Goal: Task Accomplishment & Management: Complete application form

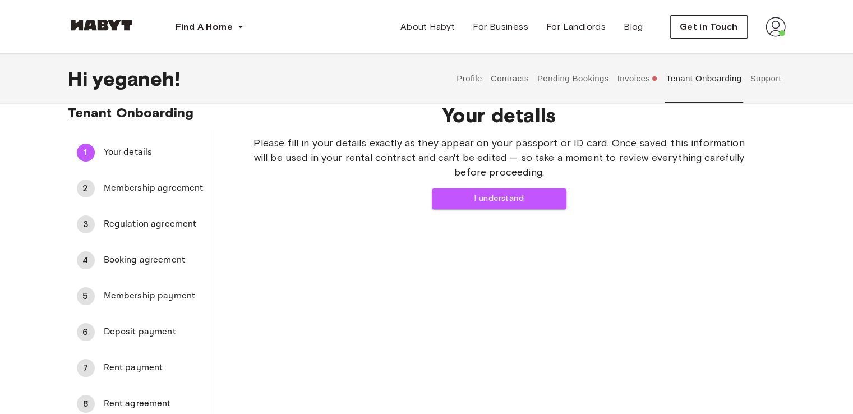
scroll to position [16, 0]
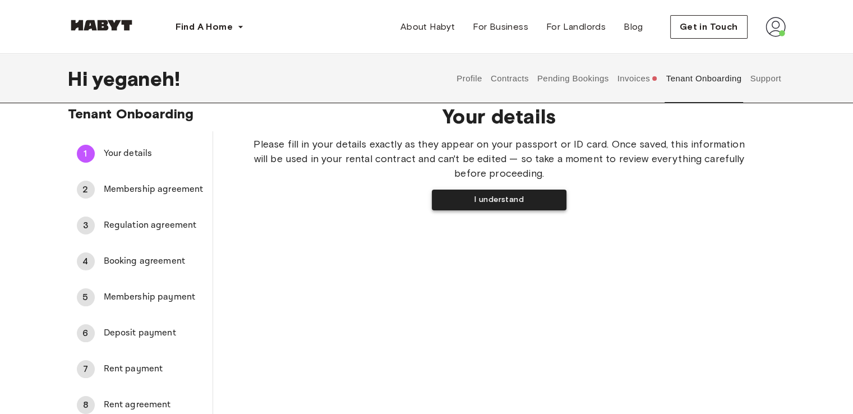
click at [448, 193] on button "I understand" at bounding box center [499, 199] width 135 height 21
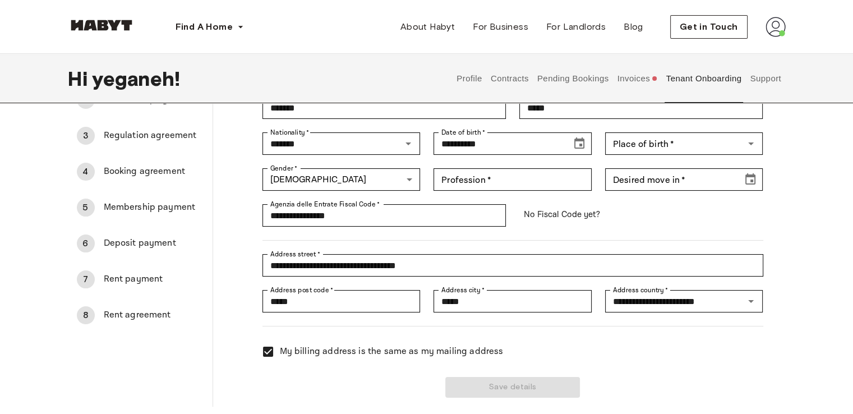
scroll to position [105, 0]
click at [639, 139] on div "Place of birth   * Place of birth   *" at bounding box center [684, 143] width 158 height 22
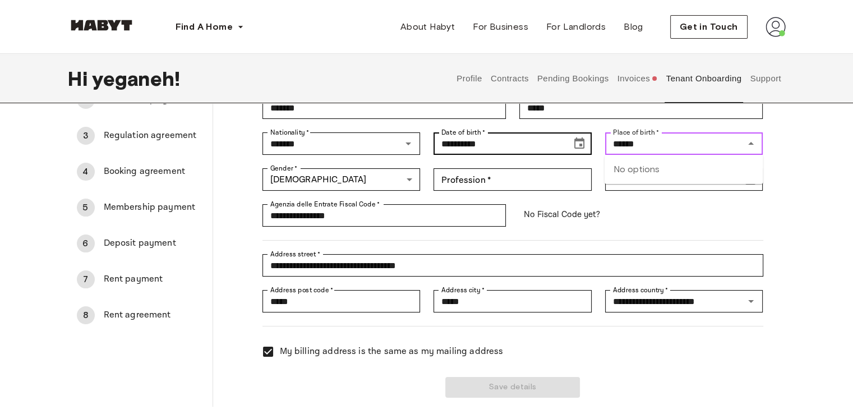
drag, startPoint x: 637, startPoint y: 143, endPoint x: 573, endPoint y: 138, distance: 64.7
click at [573, 138] on div "**********" at bounding box center [506, 222] width 514 height 350
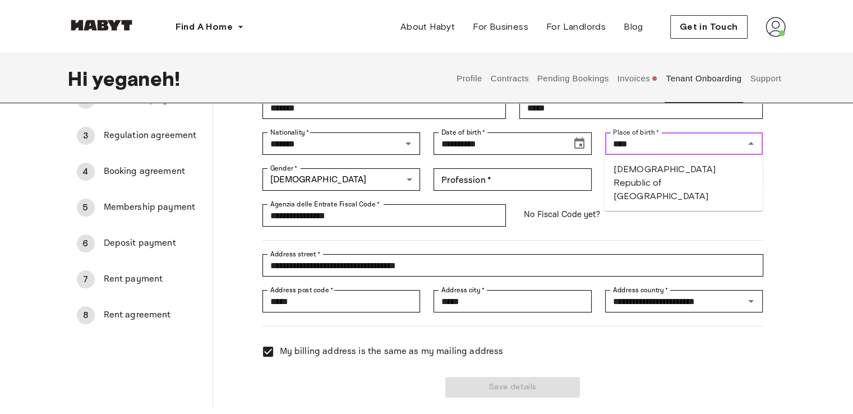
click at [623, 162] on li "Islamic Republic of Iran" at bounding box center [683, 182] width 159 height 47
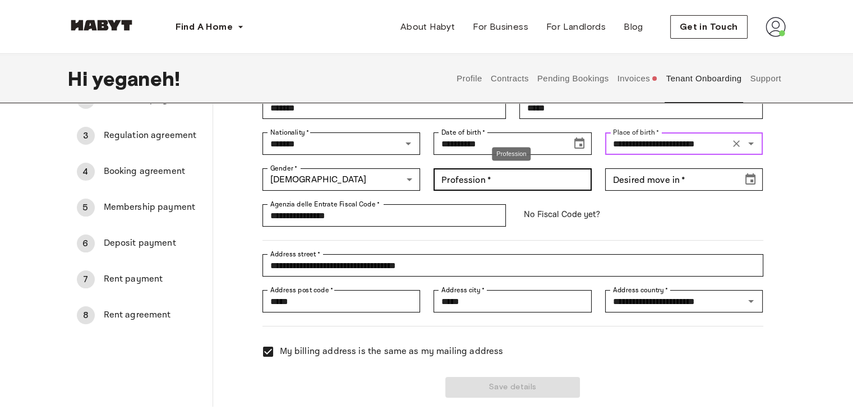
type input "**********"
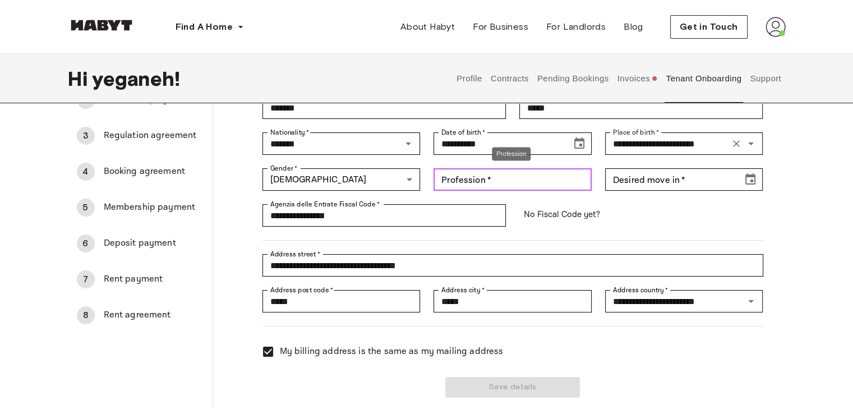
click at [497, 183] on input "Profession   *" at bounding box center [512, 179] width 158 height 22
type input "**********"
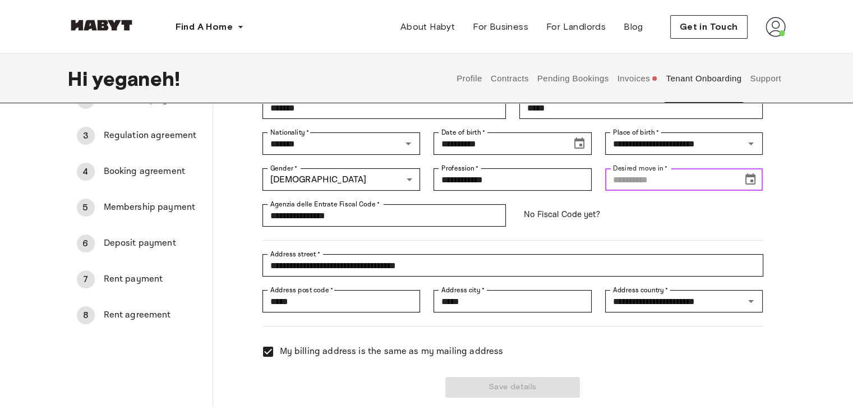
click at [644, 175] on input "Desired move in   *" at bounding box center [670, 179] width 130 height 22
click at [748, 179] on icon "Choose date" at bounding box center [749, 179] width 13 height 13
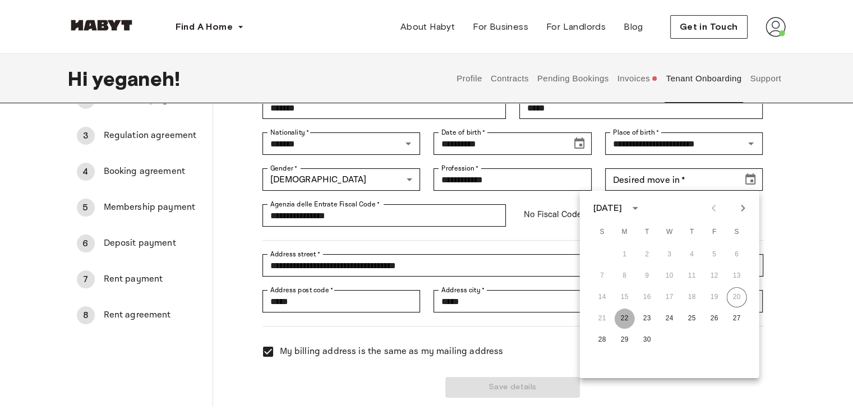
click at [615, 314] on button "22" at bounding box center [624, 318] width 20 height 20
type input "**********"
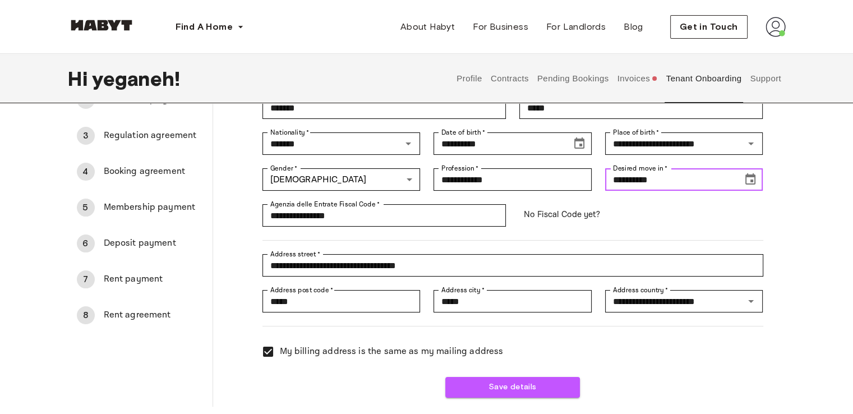
scroll to position [186, 0]
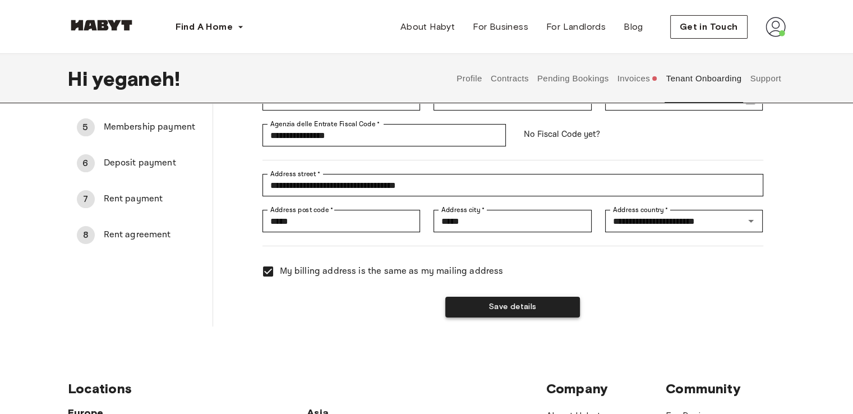
click at [522, 308] on button "Save details" at bounding box center [512, 307] width 135 height 21
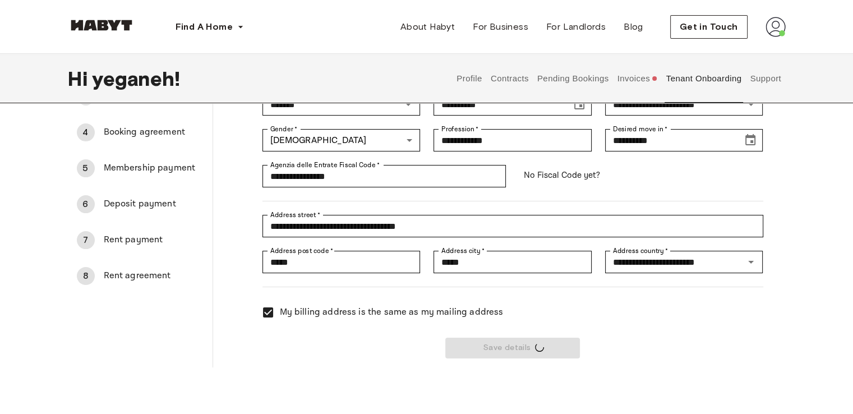
scroll to position [132, 0]
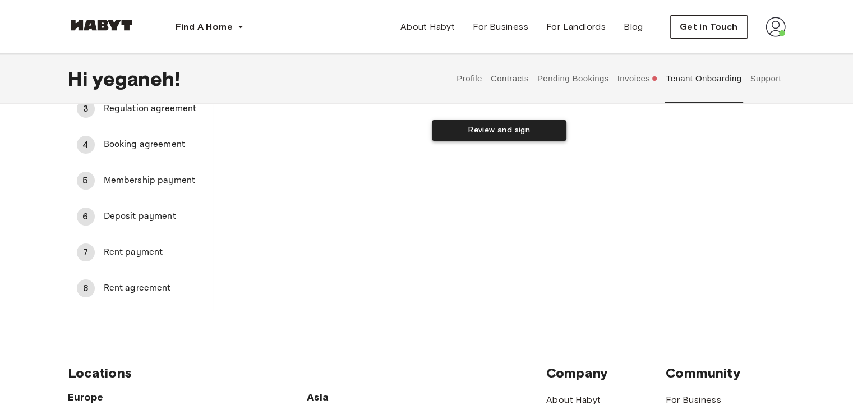
click at [469, 125] on button "Review and sign" at bounding box center [499, 130] width 135 height 21
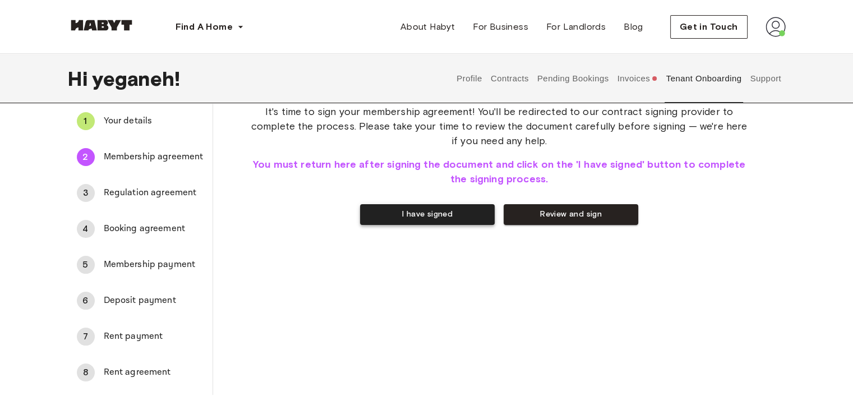
scroll to position [0, 0]
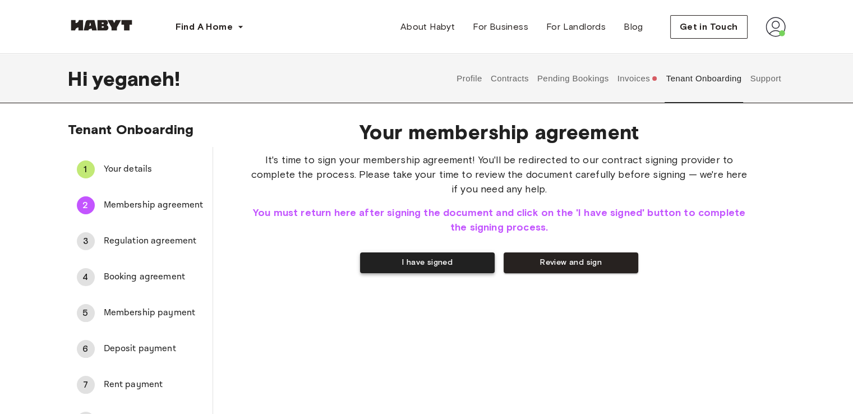
click at [433, 260] on button "I have signed" at bounding box center [427, 262] width 135 height 21
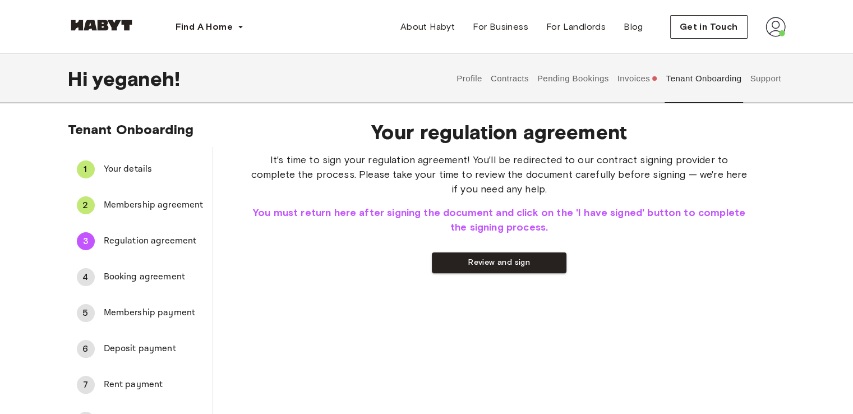
click at [458, 283] on div "Your regulation agreement It's time to sign your regulation agreement! You'll b…" at bounding box center [499, 277] width 572 height 332
click at [447, 248] on div "It's time to sign your regulation agreement! You'll be redirected to our contra…" at bounding box center [499, 212] width 501 height 121
click at [453, 263] on button "Review and sign" at bounding box center [499, 262] width 135 height 21
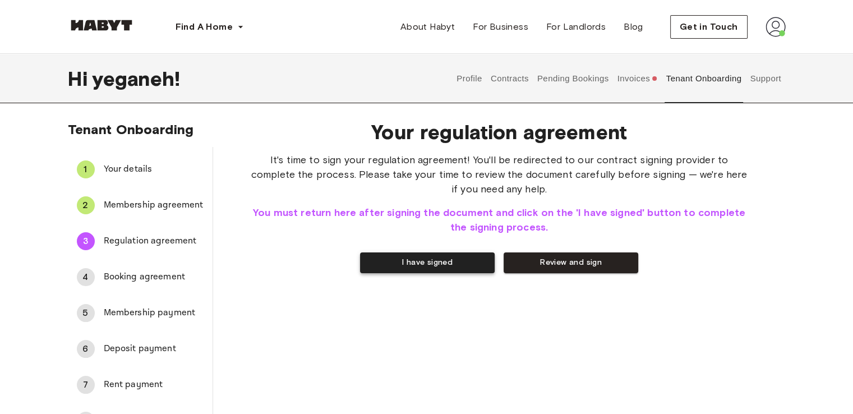
click at [424, 267] on button "I have signed" at bounding box center [427, 262] width 135 height 21
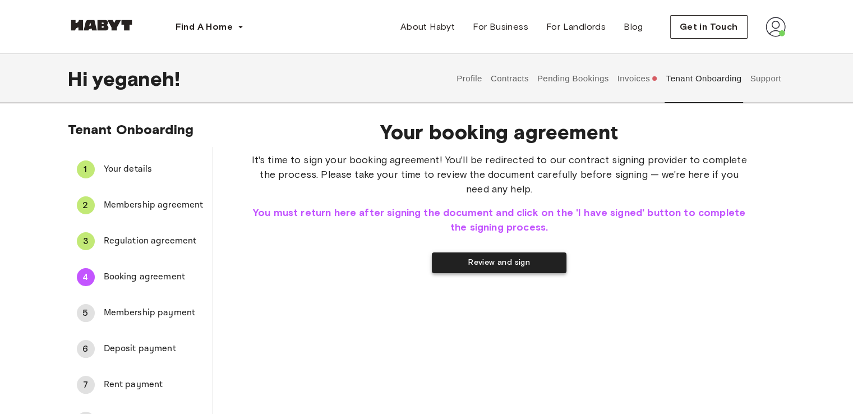
click at [457, 257] on button "Review and sign" at bounding box center [499, 262] width 135 height 21
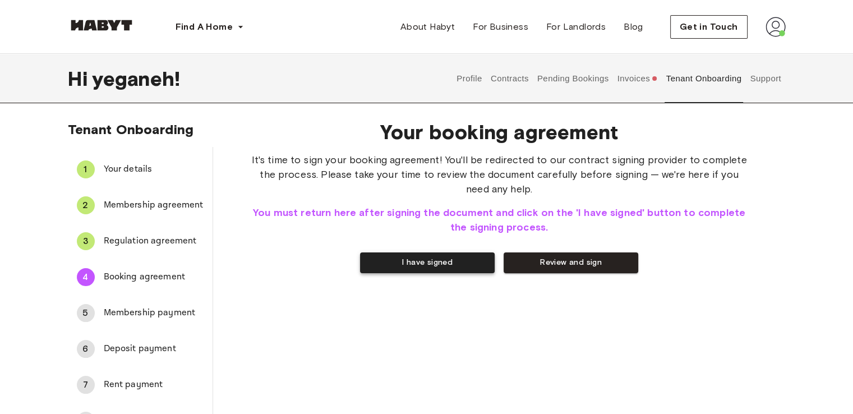
click at [411, 268] on button "I have signed" at bounding box center [427, 262] width 135 height 21
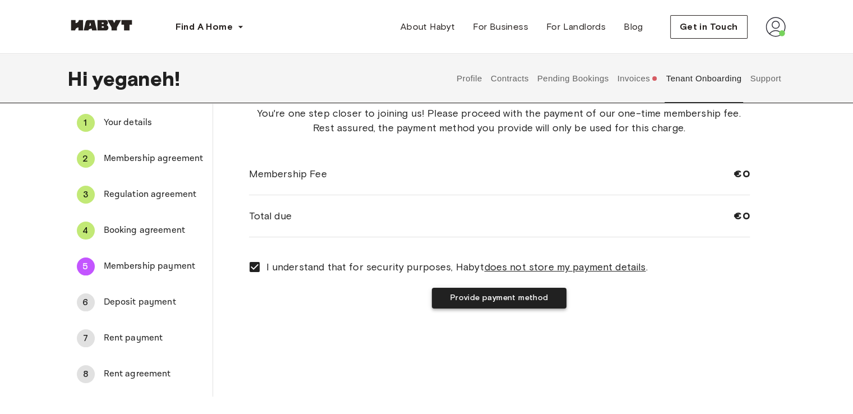
scroll to position [47, 0]
click at [474, 308] on div "Your membership fee payment You're one step closer to joining us! Please procee…" at bounding box center [499, 230] width 572 height 332
click at [468, 301] on button "Provide payment method" at bounding box center [499, 297] width 135 height 21
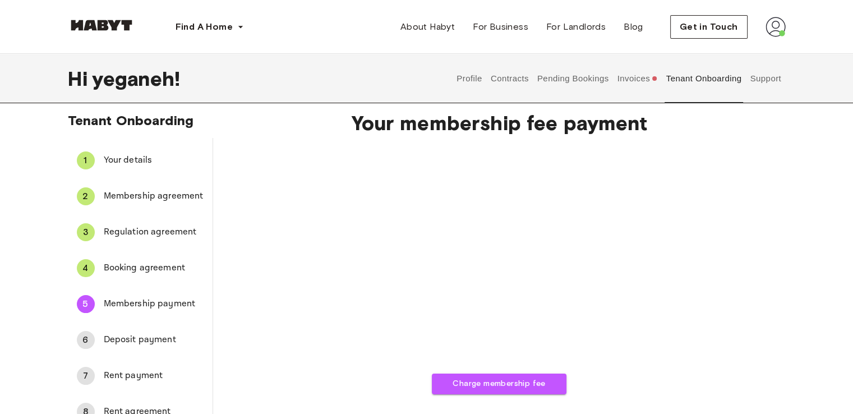
scroll to position [56, 0]
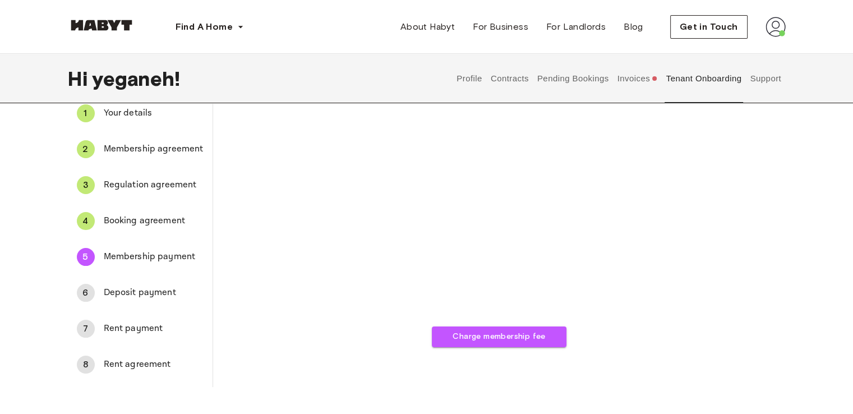
click at [482, 348] on div "Your membership fee payment Charge membership fee" at bounding box center [499, 221] width 572 height 332
click at [473, 330] on button "Charge membership fee" at bounding box center [499, 336] width 135 height 21
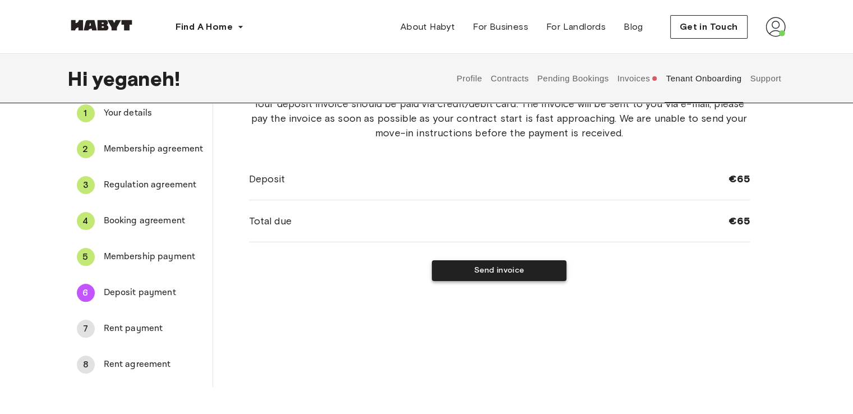
click at [451, 271] on button "Send invoice" at bounding box center [499, 270] width 135 height 21
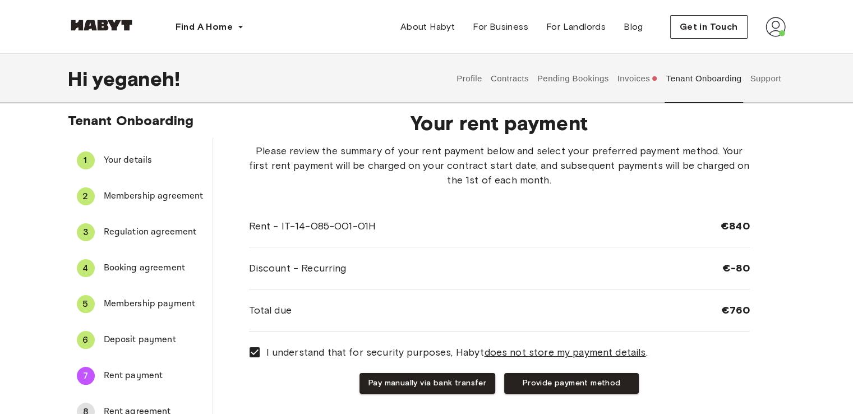
scroll to position [80, 0]
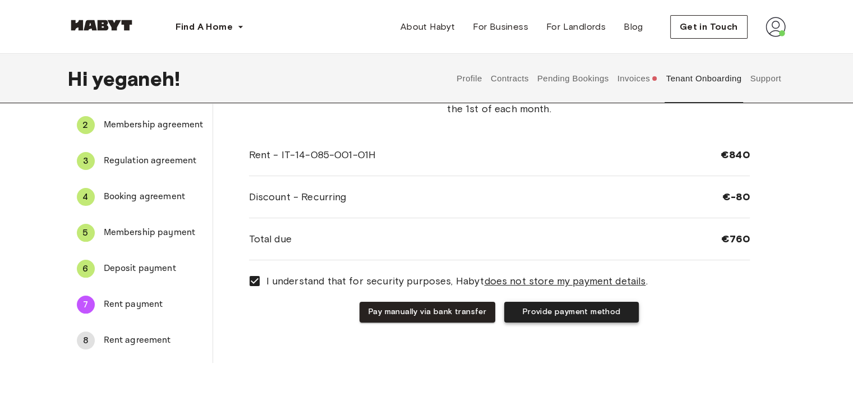
click at [539, 318] on button "Provide payment method" at bounding box center [571, 312] width 135 height 21
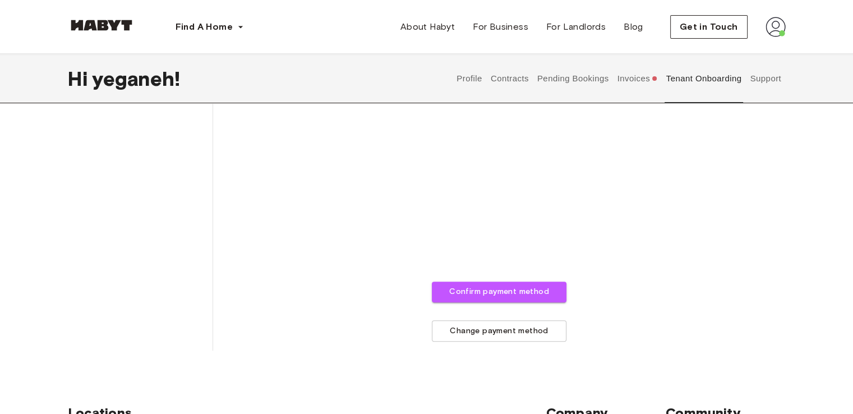
scroll to position [350, 0]
click at [442, 294] on button "Confirm payment method" at bounding box center [499, 292] width 135 height 21
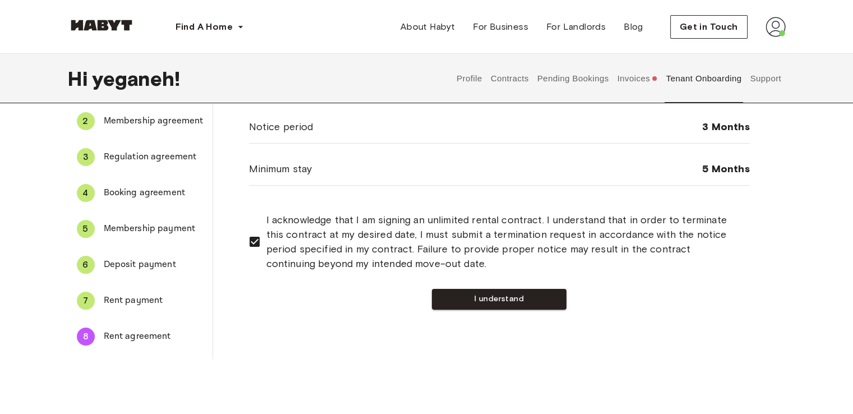
scroll to position [85, 0]
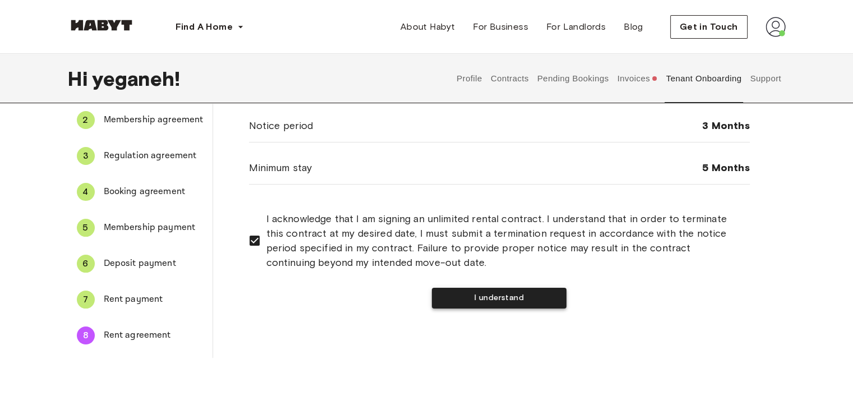
click at [472, 291] on button "I understand" at bounding box center [499, 298] width 135 height 21
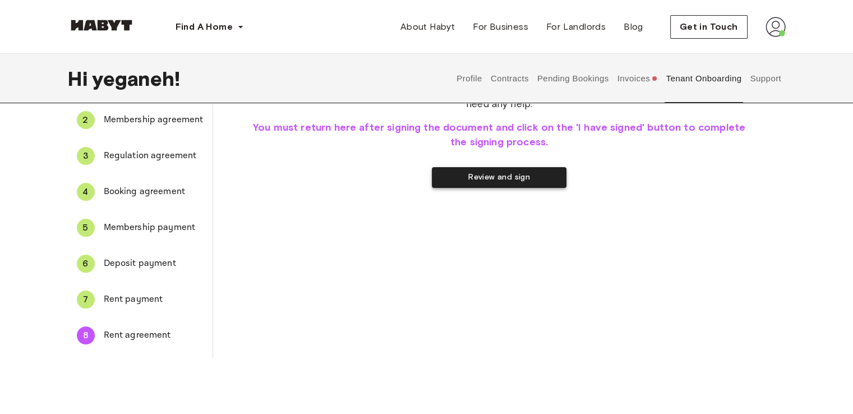
click at [464, 180] on button "Review and sign" at bounding box center [499, 177] width 135 height 21
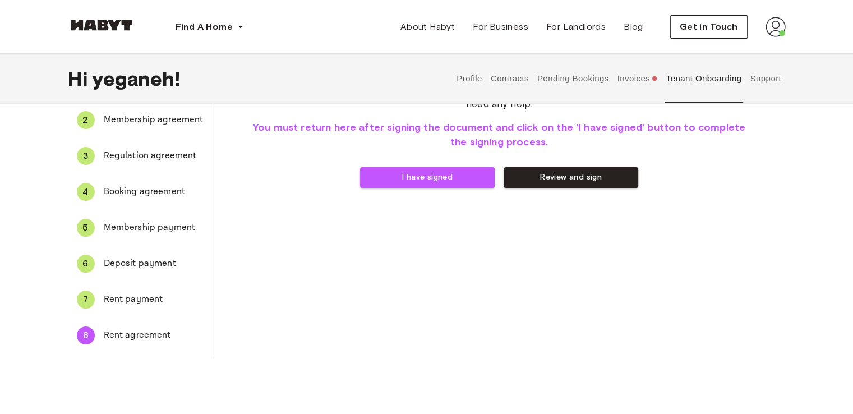
click at [138, 299] on span "Rent payment" at bounding box center [154, 299] width 100 height 13
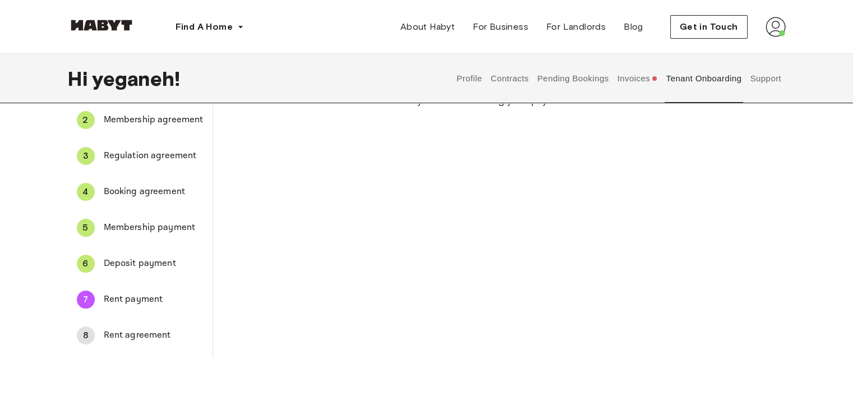
click at [110, 285] on li "7 Rent payment" at bounding box center [140, 299] width 145 height 36
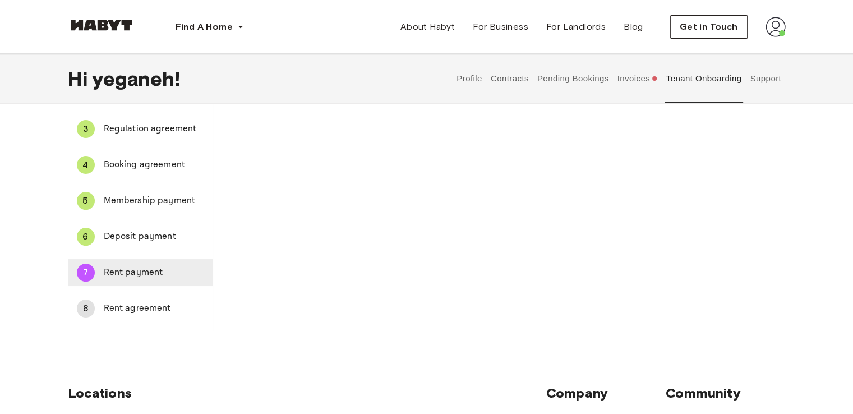
scroll to position [117, 0]
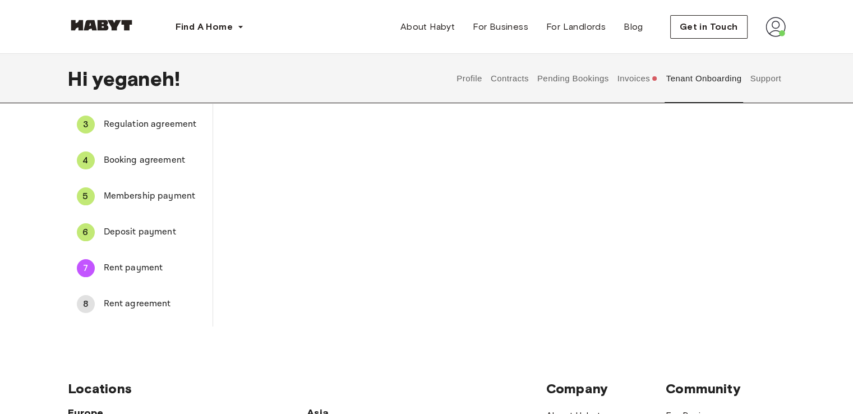
click at [141, 308] on span "Rent agreement" at bounding box center [154, 303] width 100 height 13
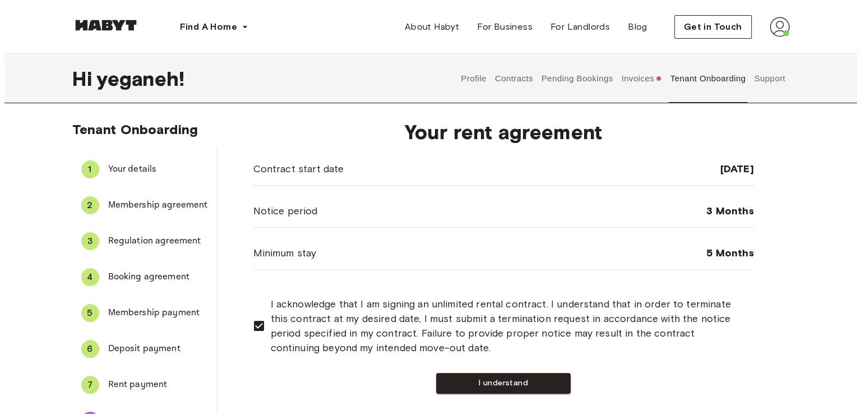
scroll to position [72, 0]
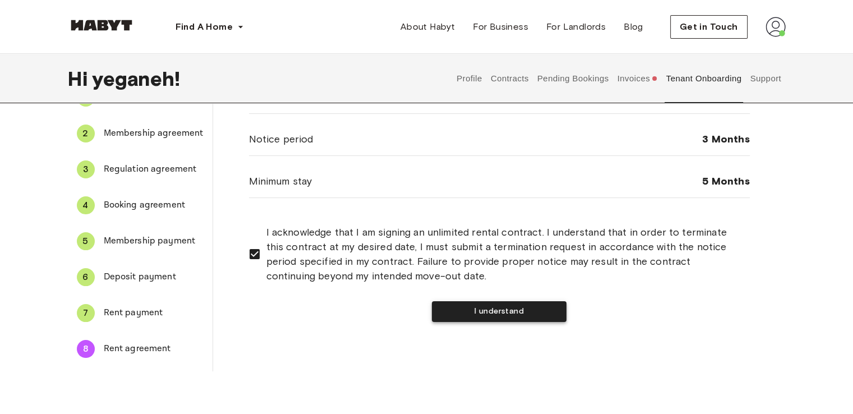
click at [510, 309] on button "I understand" at bounding box center [499, 311] width 135 height 21
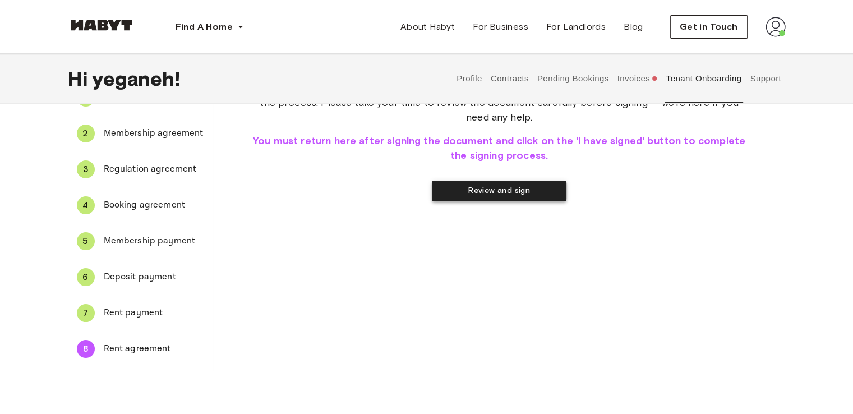
click at [489, 196] on button "Review and sign" at bounding box center [499, 190] width 135 height 21
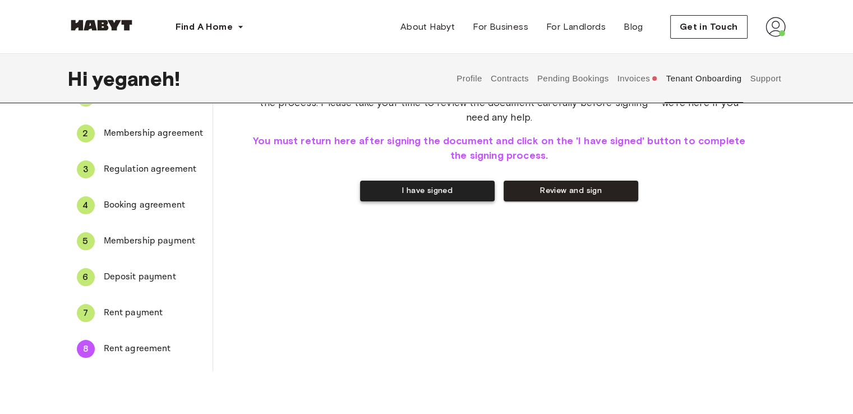
click at [448, 191] on button "I have signed" at bounding box center [427, 190] width 135 height 21
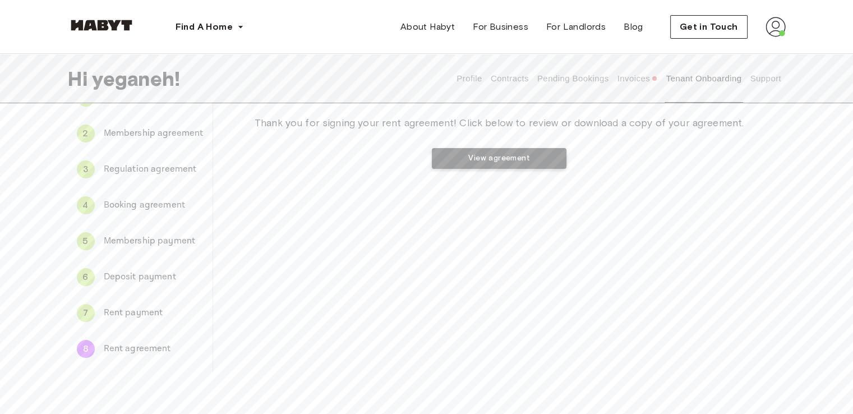
click at [475, 165] on button "View agreement" at bounding box center [499, 158] width 135 height 21
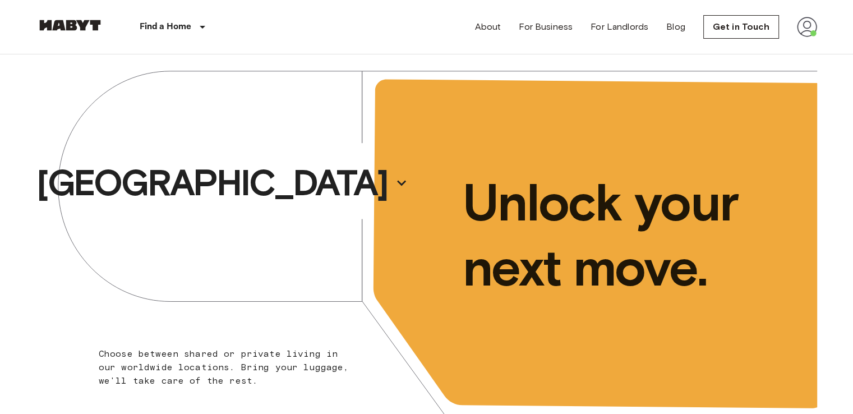
click at [235, 212] on div "[GEOGRAPHIC_DATA]" at bounding box center [231, 182] width 390 height 257
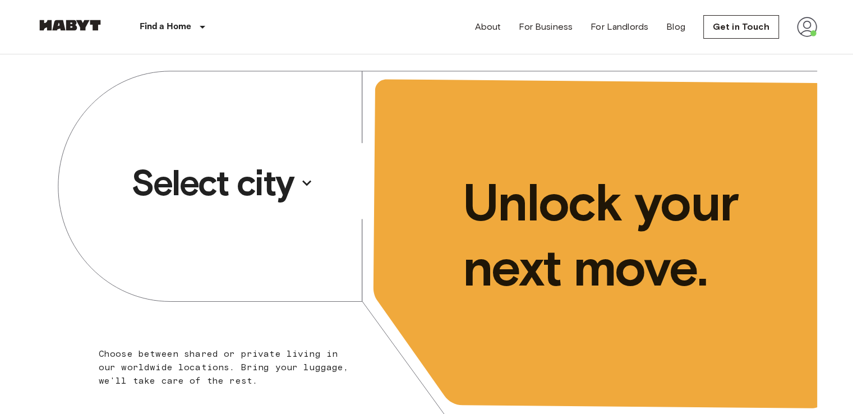
click at [228, 170] on p "Select city" at bounding box center [212, 182] width 163 height 45
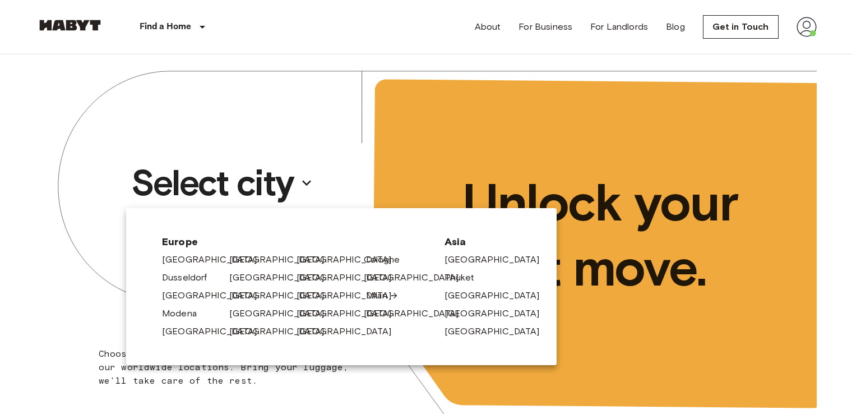
click at [377, 289] on div "Milan" at bounding box center [392, 293] width 67 height 18
click at [377, 289] on link "Milan" at bounding box center [382, 295] width 33 height 13
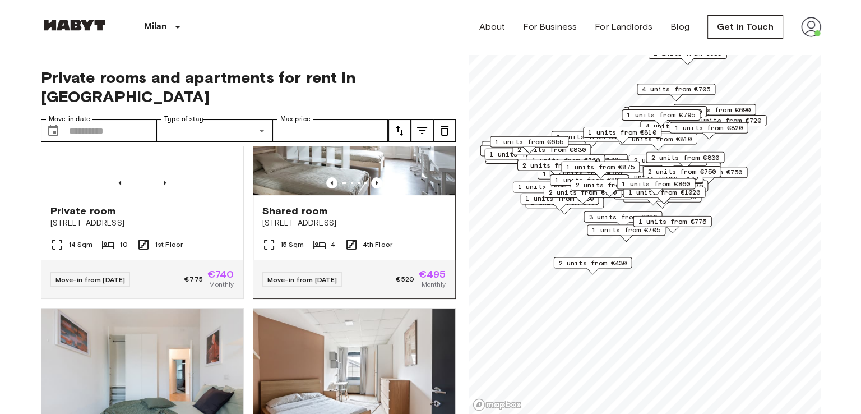
scroll to position [448, 0]
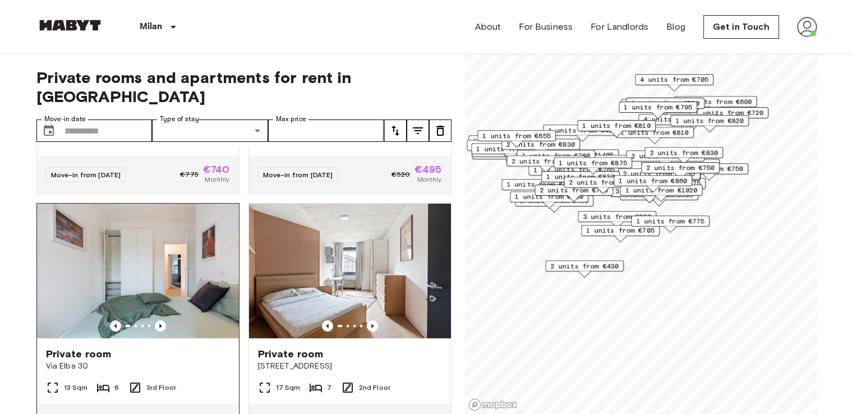
click at [170, 289] on img at bounding box center [138, 270] width 202 height 135
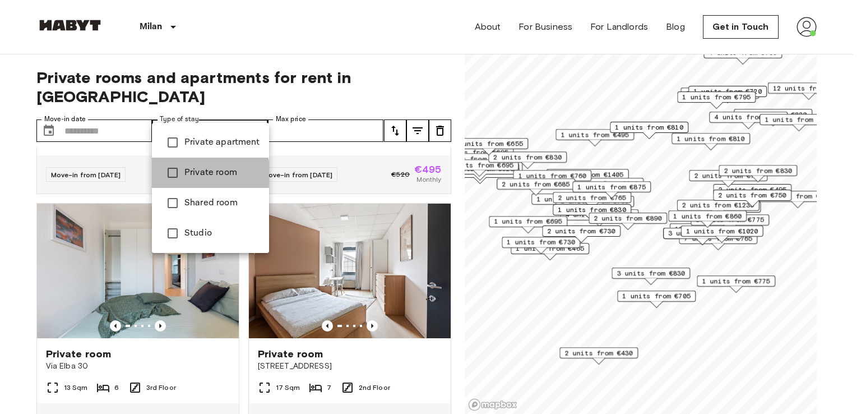
click at [197, 174] on span "Private room" at bounding box center [222, 172] width 76 height 13
type input "**********"
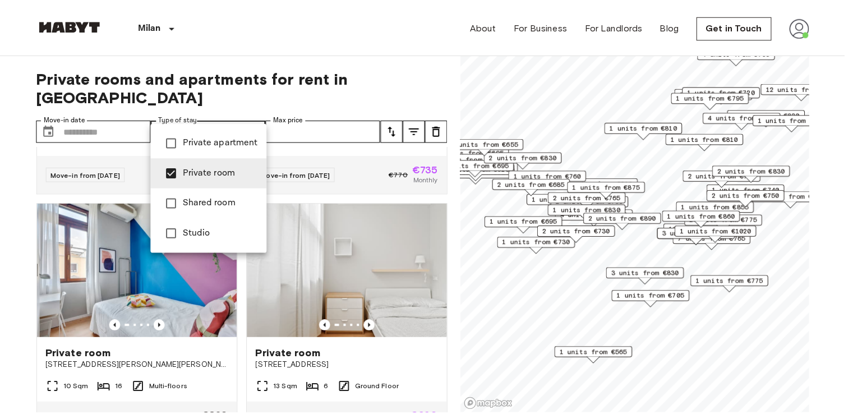
scroll to position [195, 0]
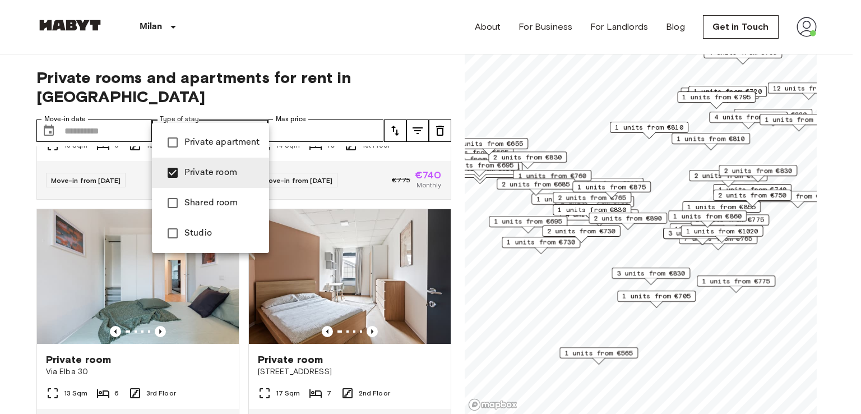
click at [103, 109] on div at bounding box center [430, 207] width 861 height 414
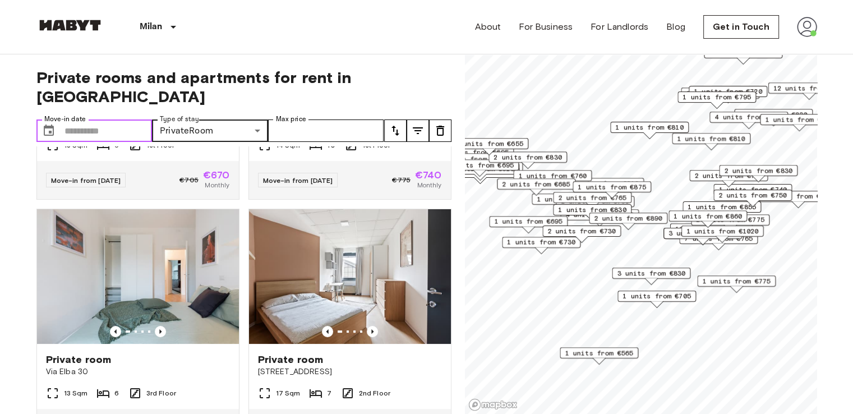
click at [103, 119] on input "Move-in date" at bounding box center [108, 130] width 88 height 22
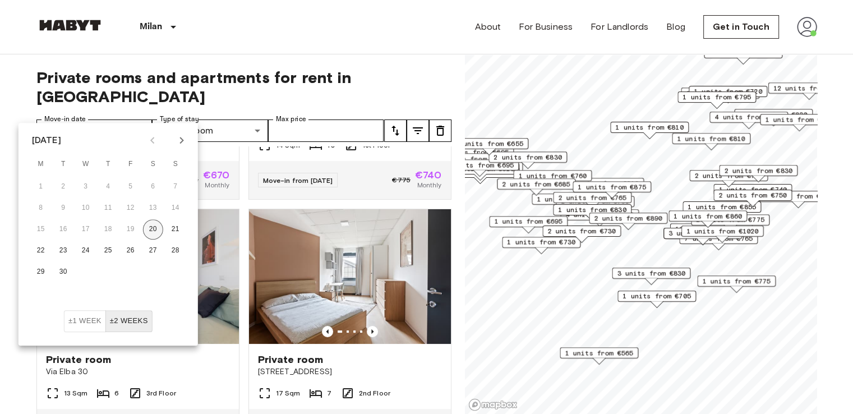
click at [155, 225] on button "20" at bounding box center [153, 229] width 20 height 20
type input "**********"
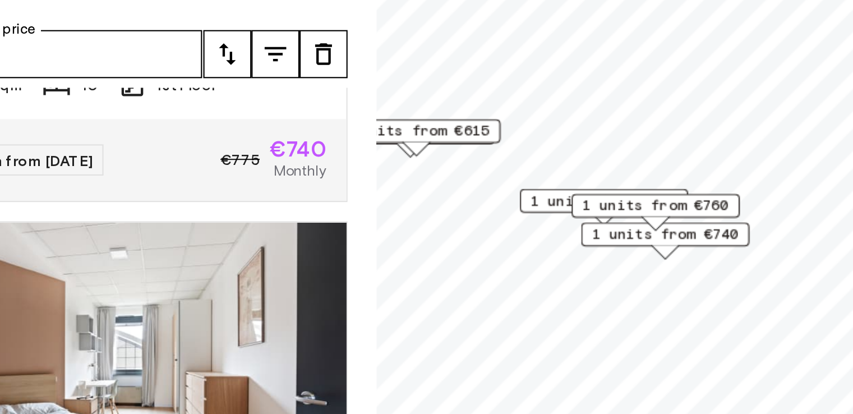
click at [573, 201] on span "1 units from €760" at bounding box center [595, 201] width 68 height 10
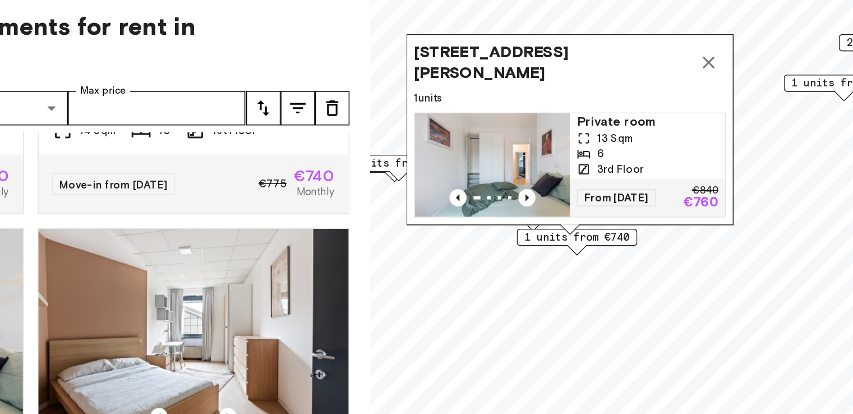
click at [529, 183] on div "Map marker" at bounding box center [544, 188] width 101 height 11
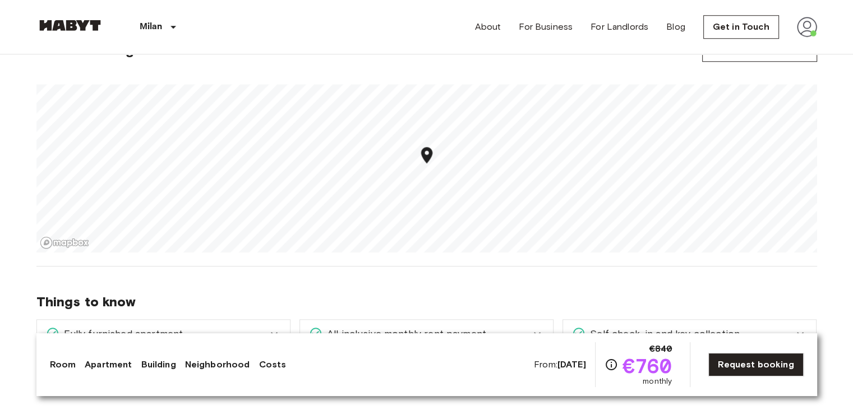
scroll to position [990, 0]
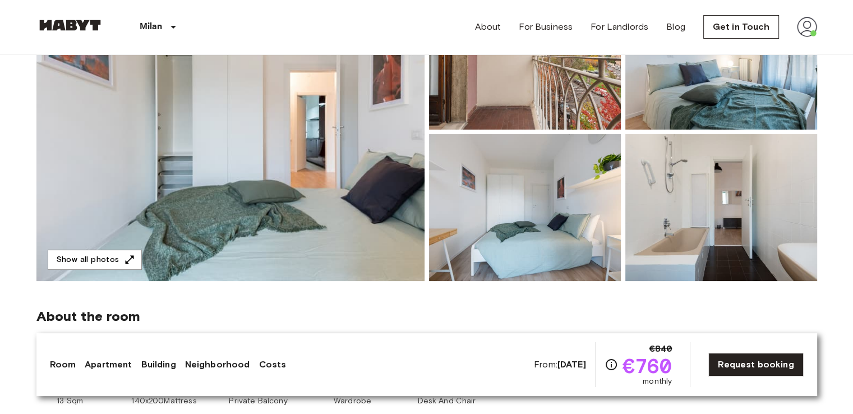
scroll to position [182, 0]
